Goal: Task Accomplishment & Management: Manage account settings

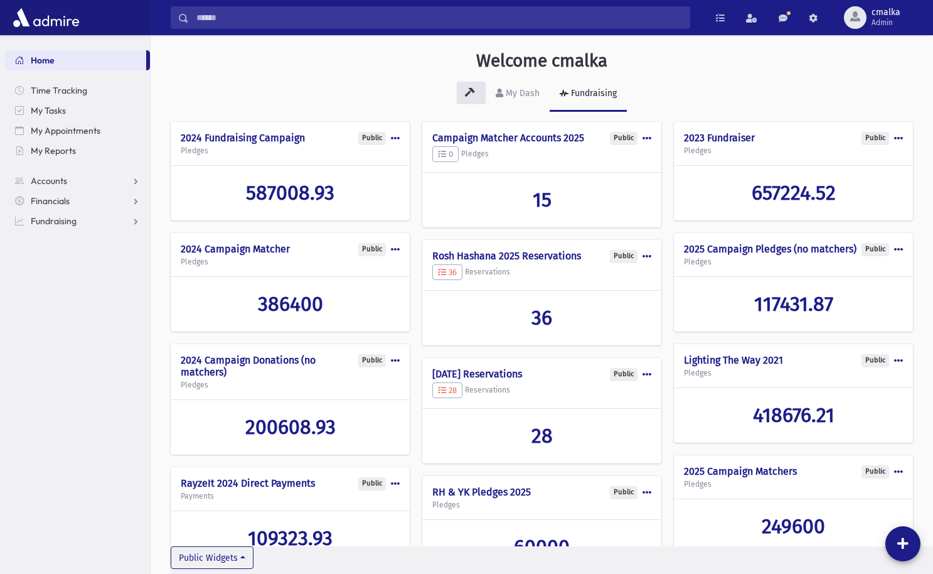
scroll to position [53, 0]
click at [889, 19] on span "Admin" at bounding box center [886, 23] width 29 height 10
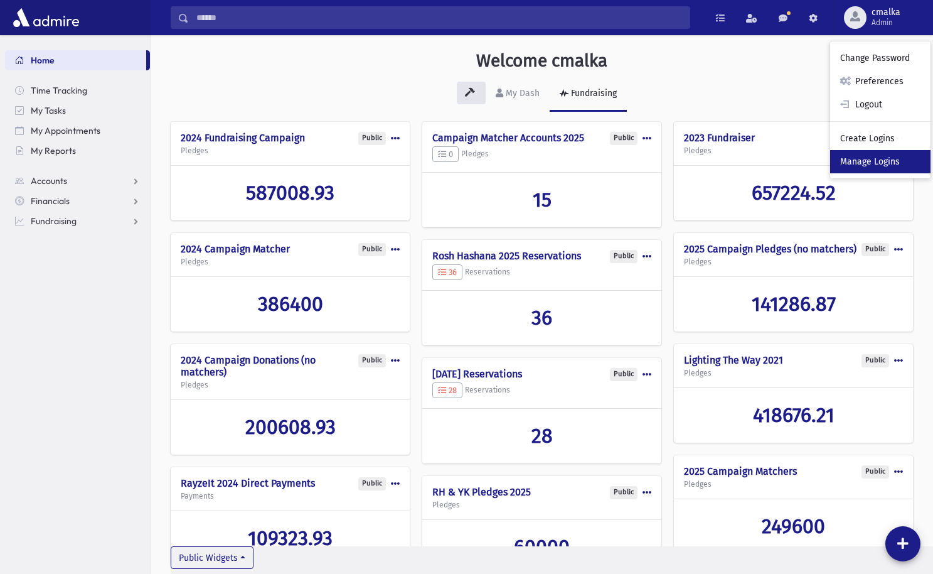
click at [889, 161] on link "Manage Logins" at bounding box center [880, 161] width 100 height 23
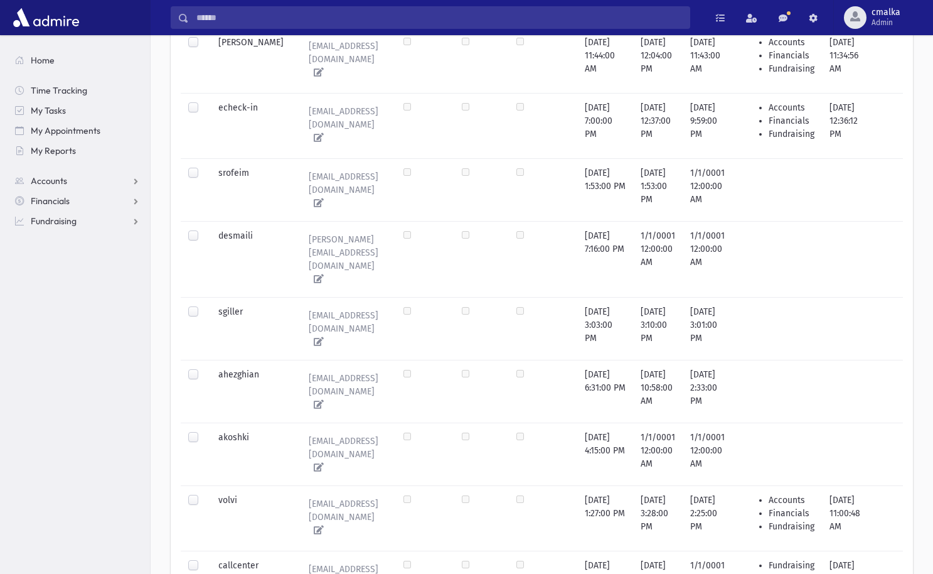
scroll to position [919, 0]
click at [203, 558] on label at bounding box center [203, 558] width 0 height 0
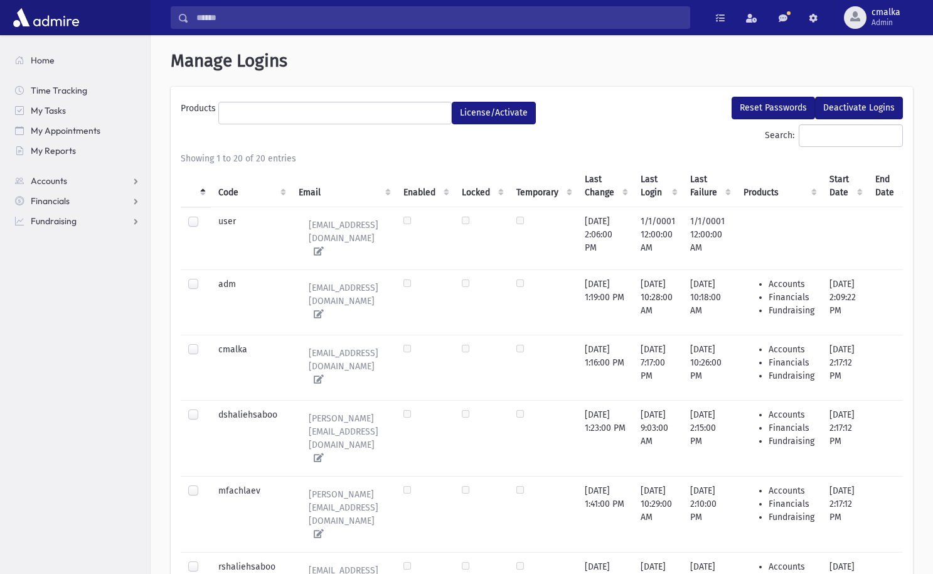
scroll to position [0, 0]
click at [340, 117] on ul at bounding box center [335, 111] width 232 height 19
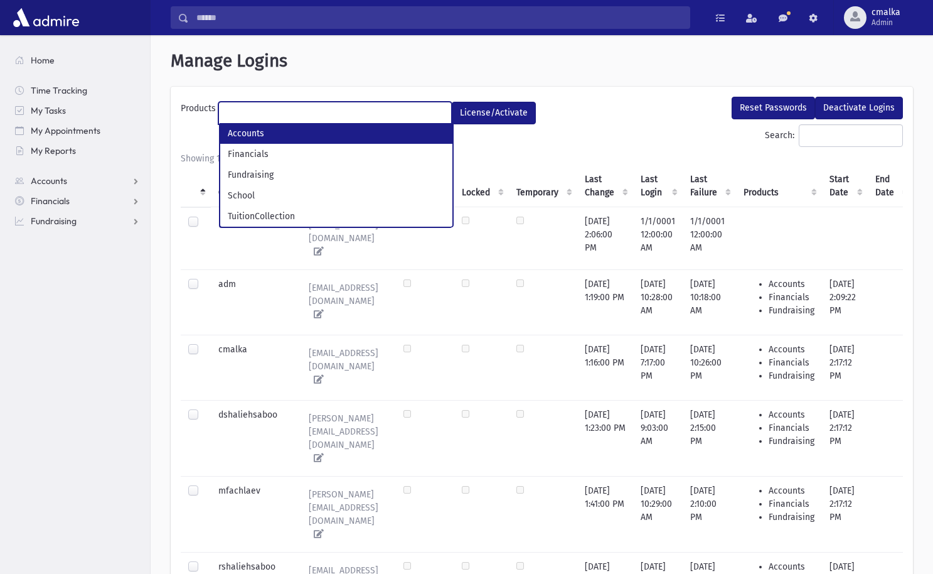
select select "*"
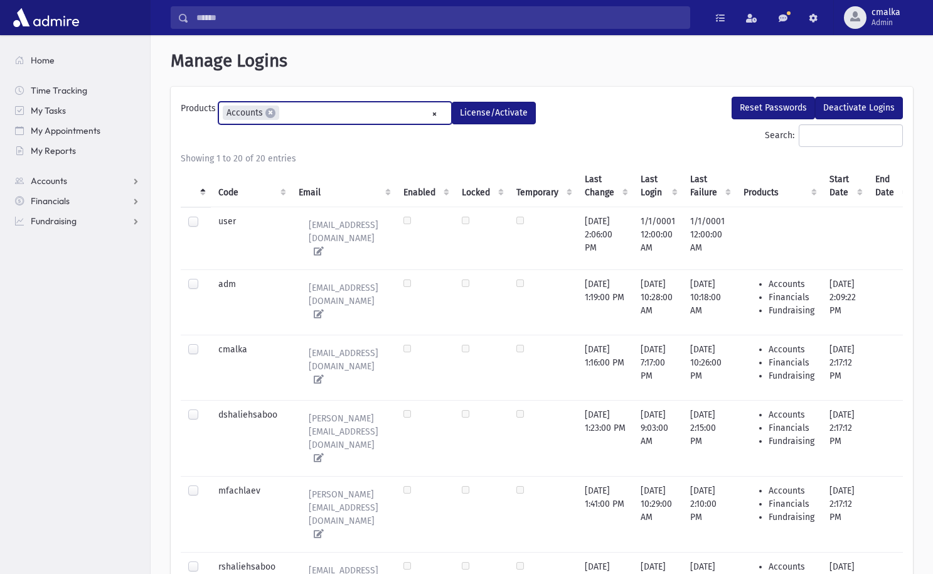
click at [316, 119] on ul "× × Accounts" at bounding box center [335, 112] width 232 height 21
click at [375, 112] on ul "× × Accounts × Financials" at bounding box center [335, 112] width 232 height 21
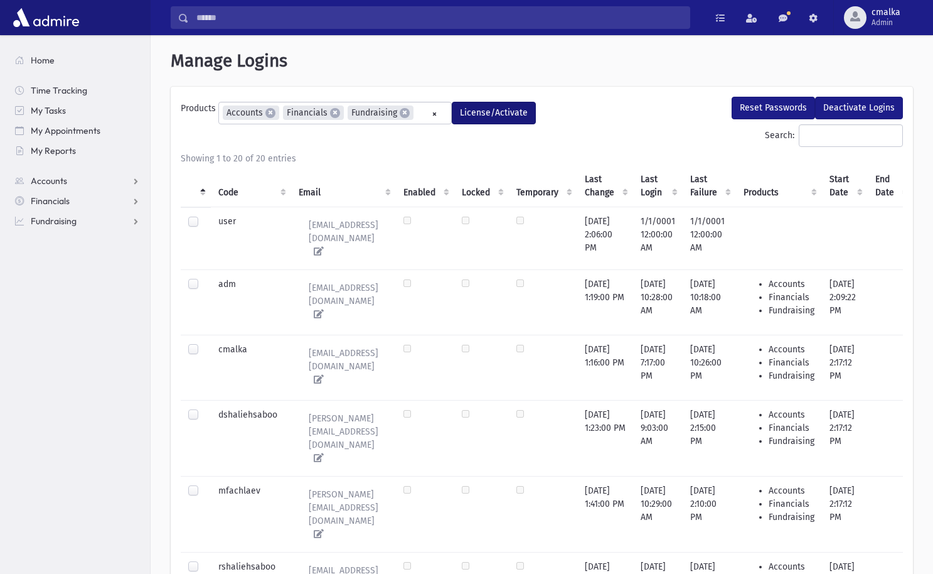
click at [480, 111] on button "License/Activate" at bounding box center [494, 113] width 84 height 23
select select
